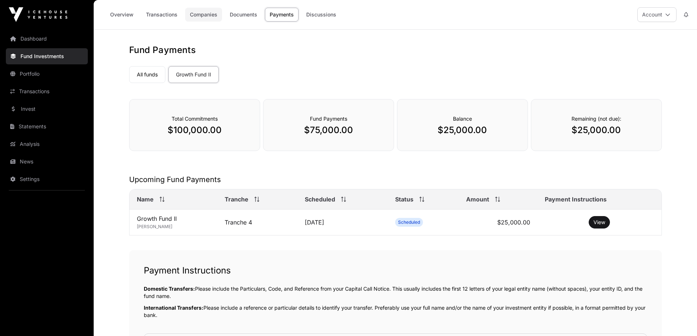
click at [199, 12] on link "Companies" at bounding box center [203, 15] width 37 height 14
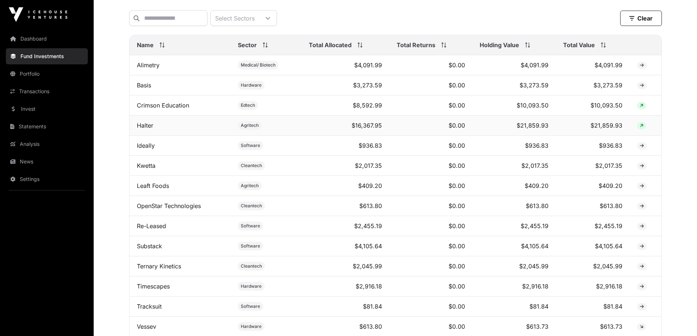
scroll to position [288, 0]
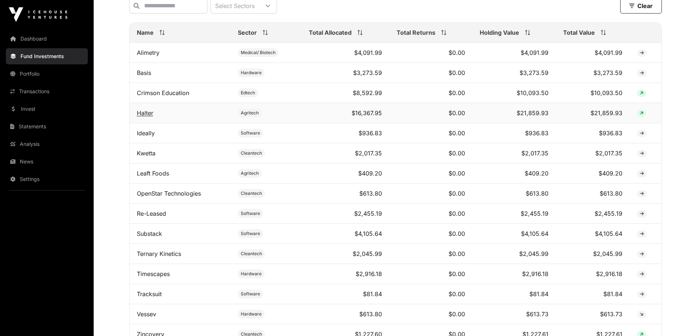
click at [143, 117] on link "Halter" at bounding box center [145, 112] width 16 height 7
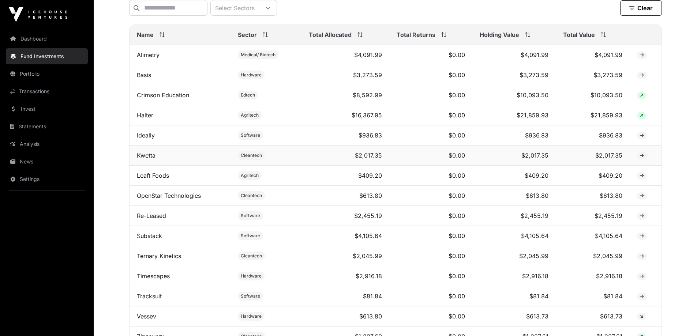
scroll to position [288, 0]
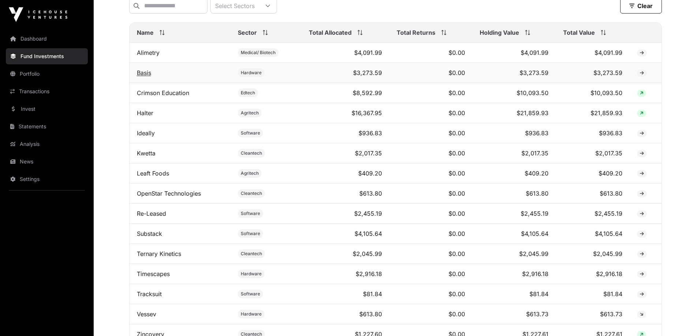
click at [146, 76] on link "Basis" at bounding box center [144, 72] width 14 height 7
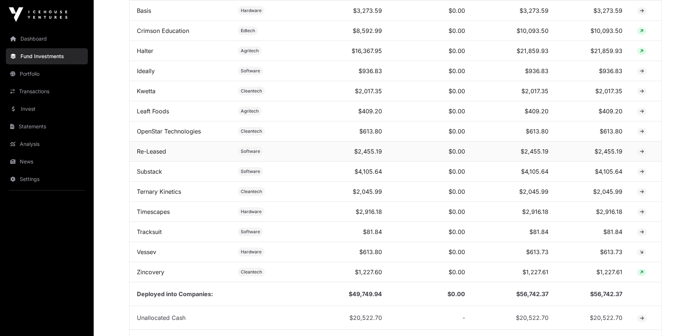
scroll to position [361, 0]
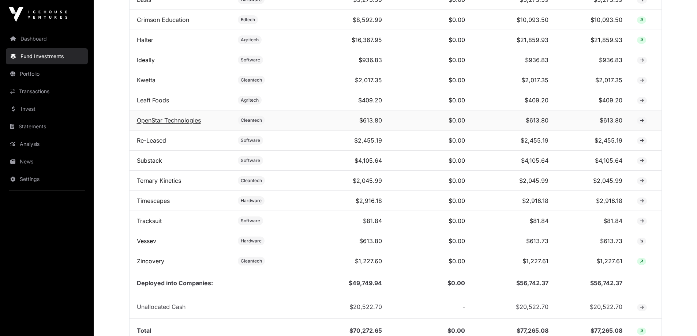
click at [175, 124] on link "OpenStar Technologies" at bounding box center [169, 120] width 64 height 7
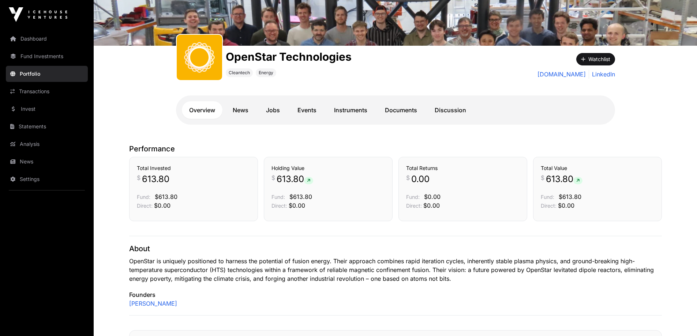
scroll to position [74, 0]
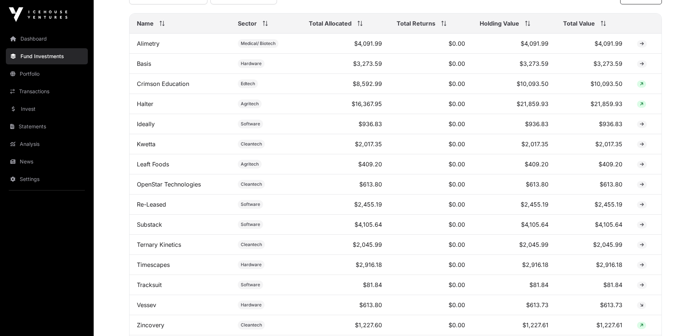
scroll to position [288, 0]
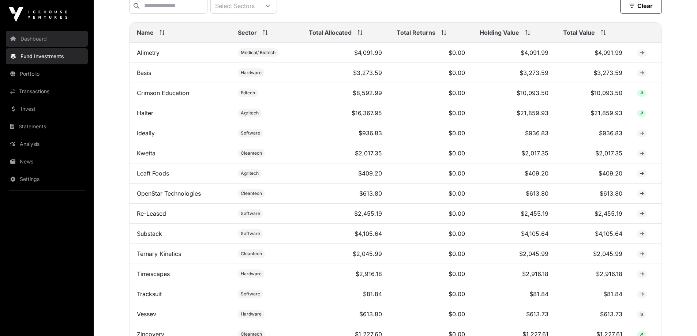
click at [28, 39] on link "Dashboard" at bounding box center [47, 39] width 82 height 16
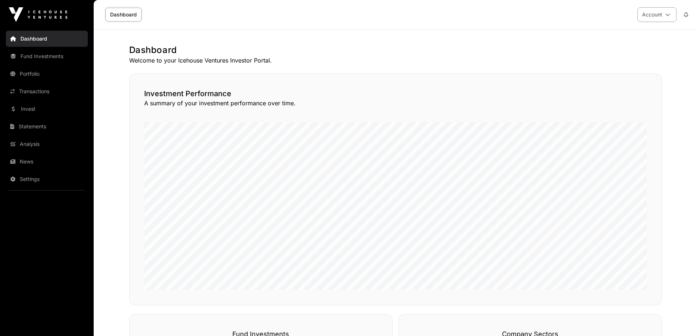
click at [672, 16] on button "Account" at bounding box center [656, 14] width 39 height 15
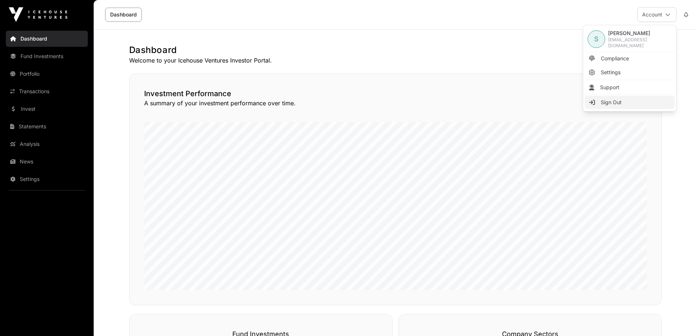
click at [605, 102] on span "Sign Out" at bounding box center [610, 102] width 21 height 7
